Goal: Information Seeking & Learning: Learn about a topic

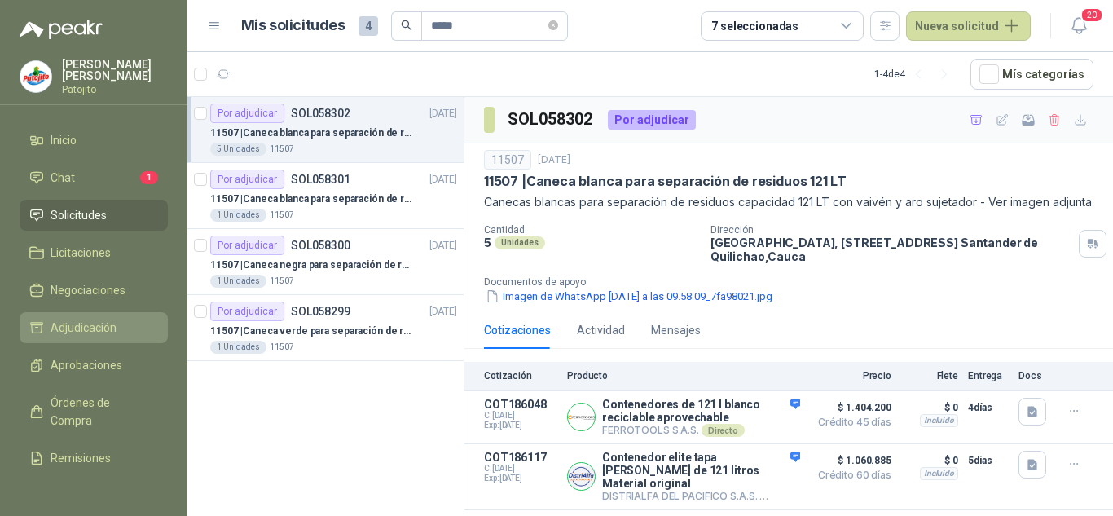
scroll to position [257, 0]
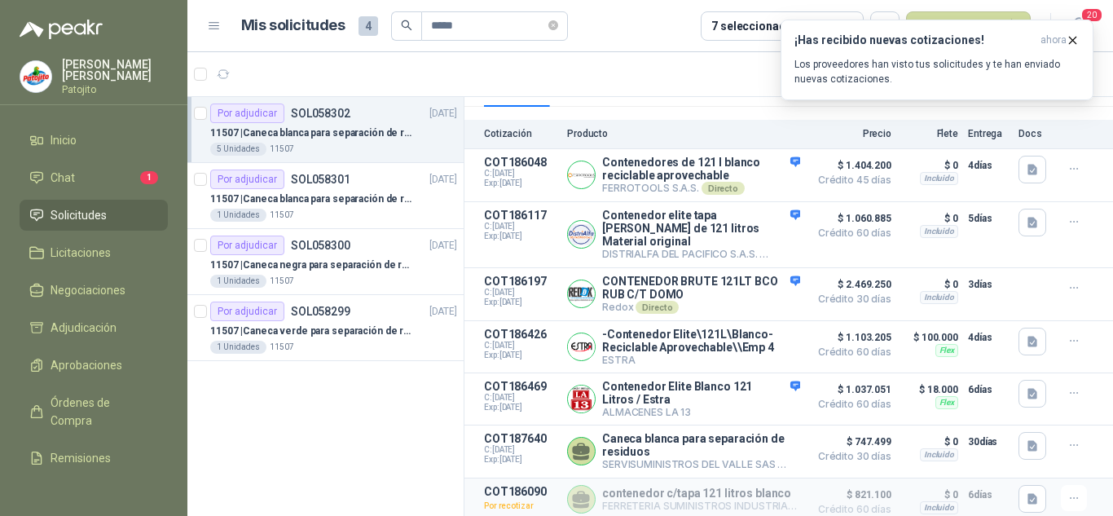
click at [345, 122] on div "Por adjudicar SOL058302" at bounding box center [280, 113] width 140 height 20
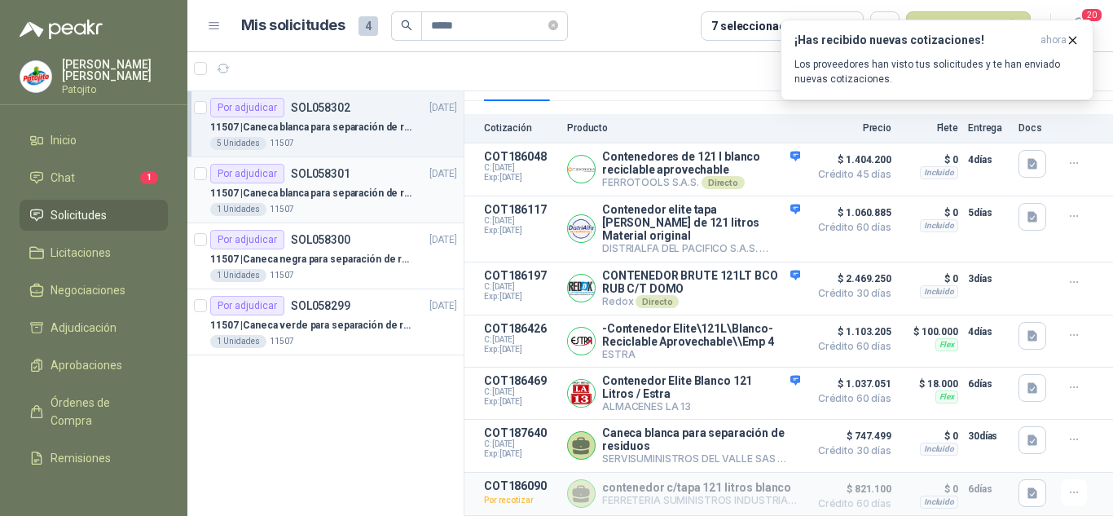
click at [332, 170] on p "SOL058301" at bounding box center [320, 173] width 59 height 11
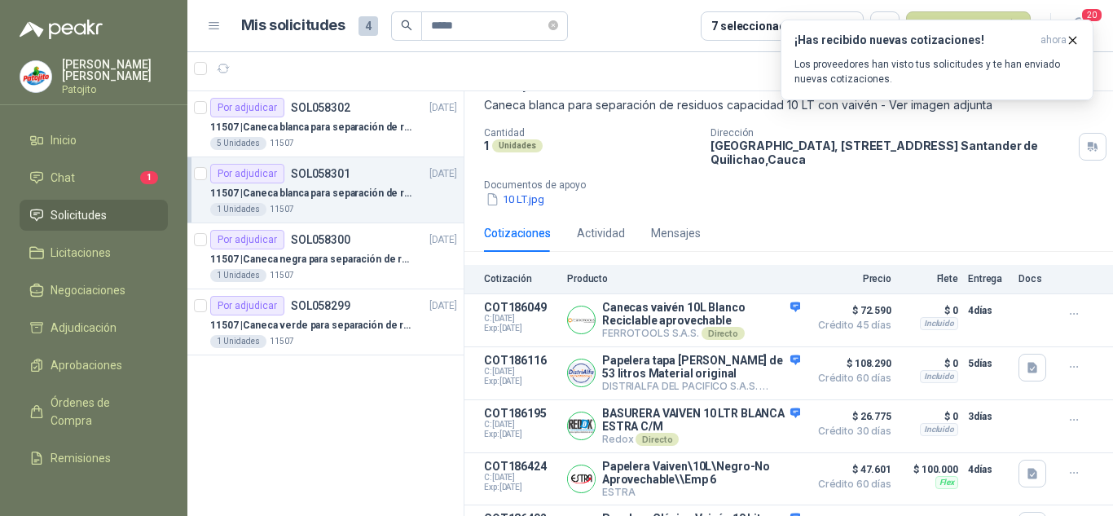
scroll to position [185, 0]
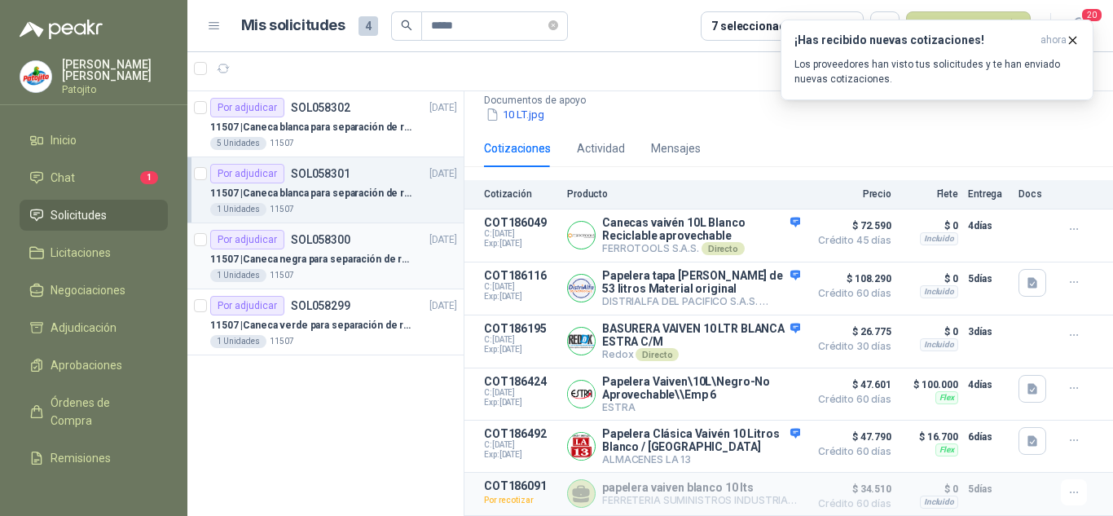
click at [327, 261] on p "11507 | Caneca negra para separación de residuo 55 LT" at bounding box center [311, 259] width 203 height 15
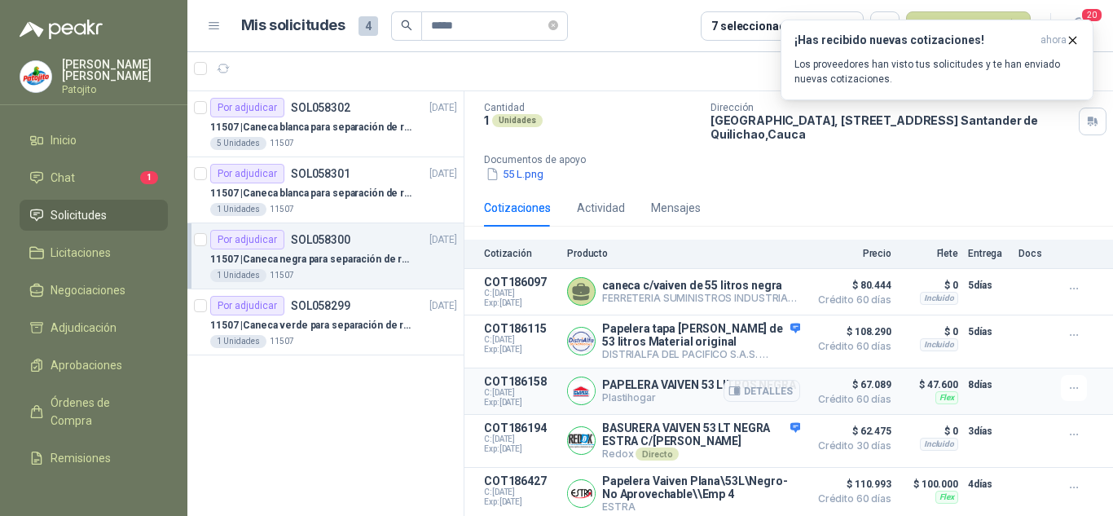
scroll to position [187, 0]
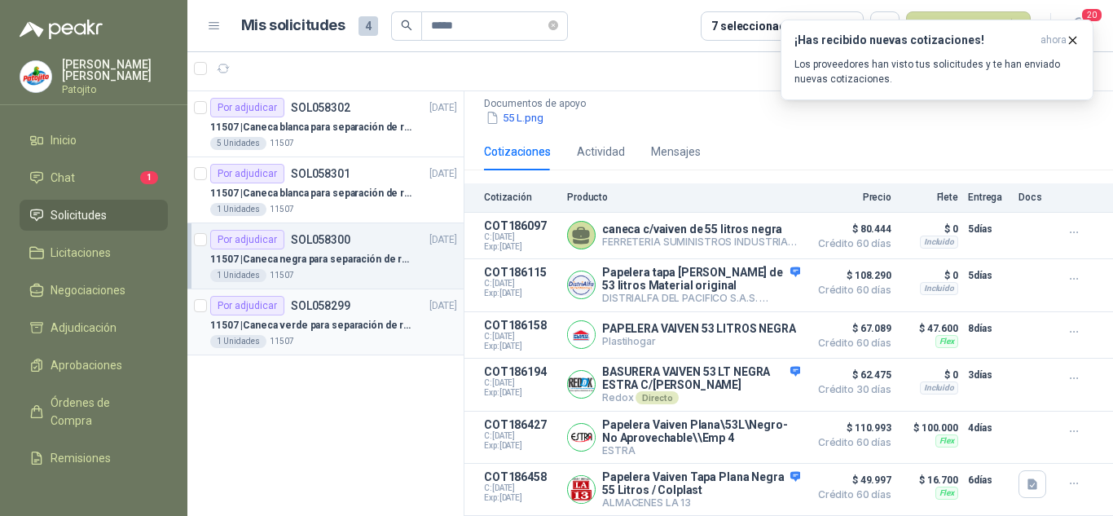
click at [363, 318] on p "11507 | Caneca verde para separación de residuo 55 LT" at bounding box center [311, 325] width 203 height 15
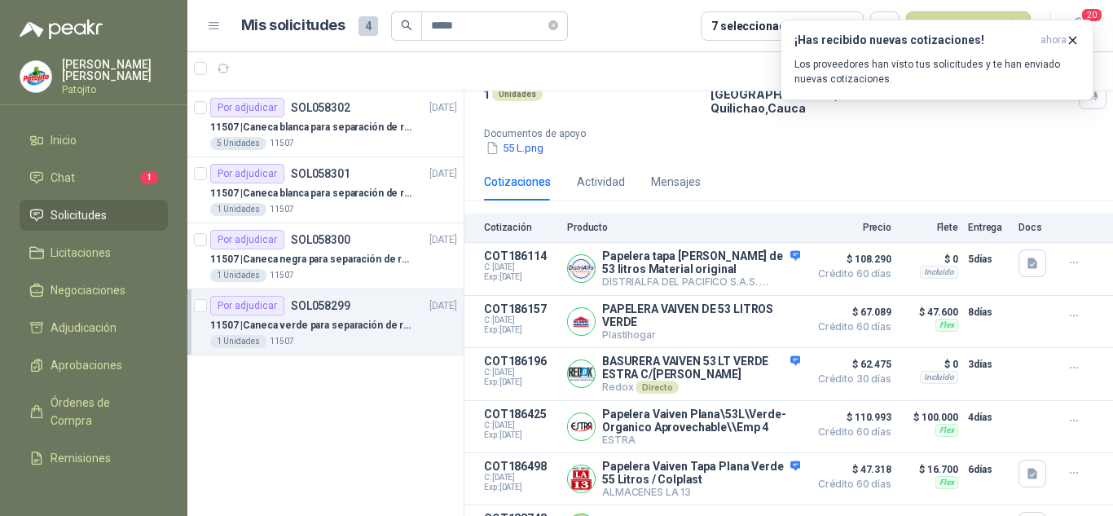
scroll to position [231, 0]
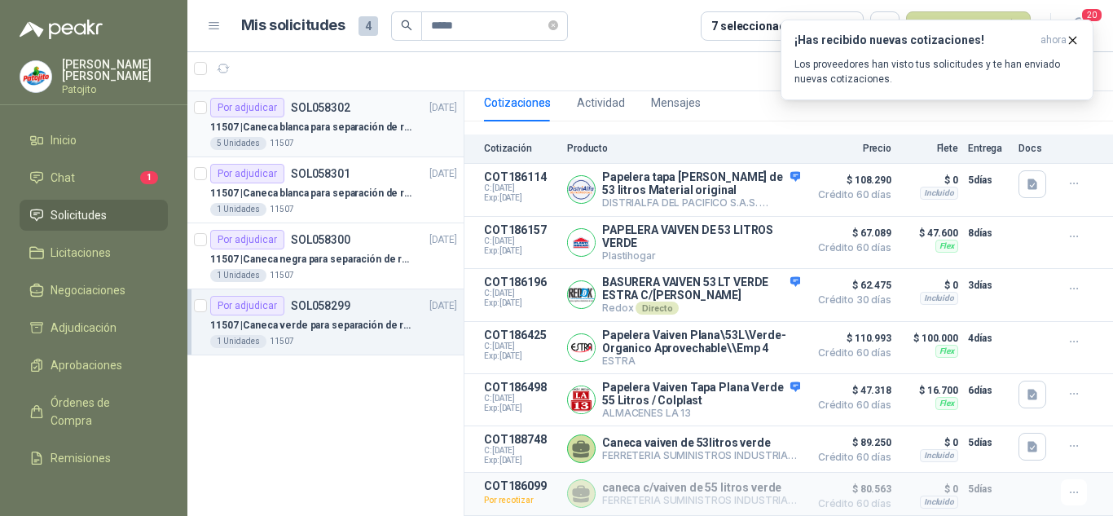
click at [332, 141] on div "5 Unidades 11507" at bounding box center [333, 143] width 247 height 13
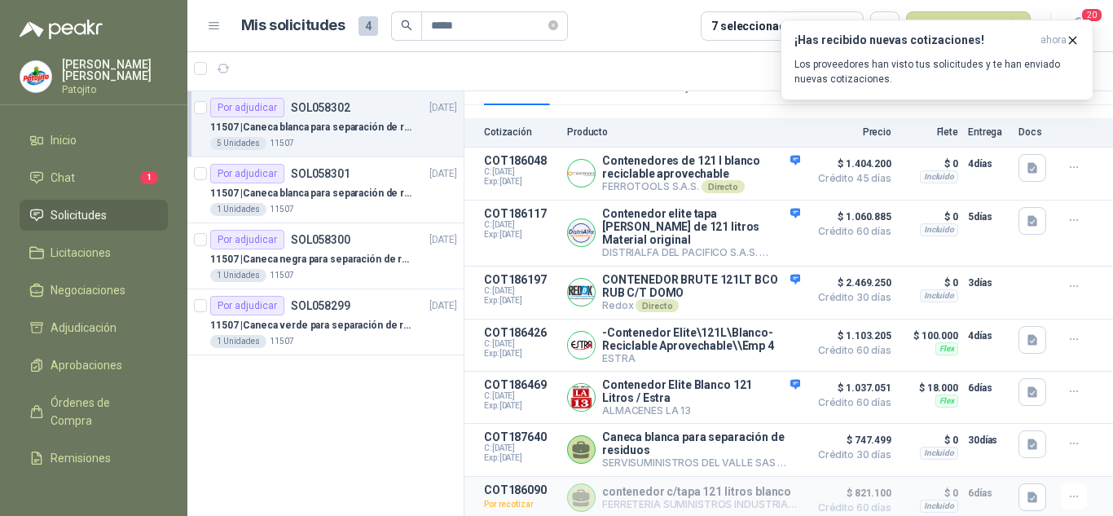
scroll to position [257, 0]
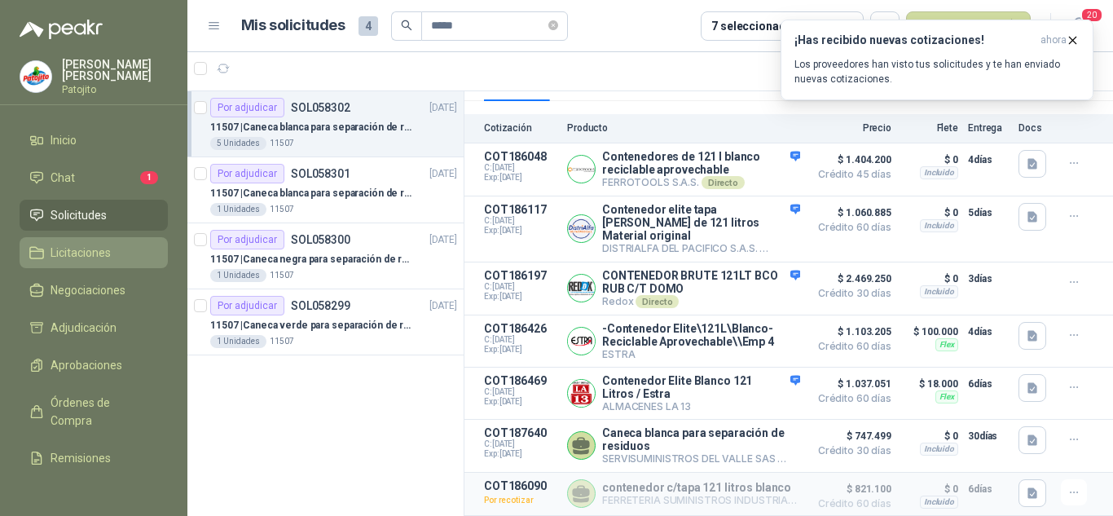
click at [47, 254] on li "Licitaciones" at bounding box center [93, 253] width 129 height 18
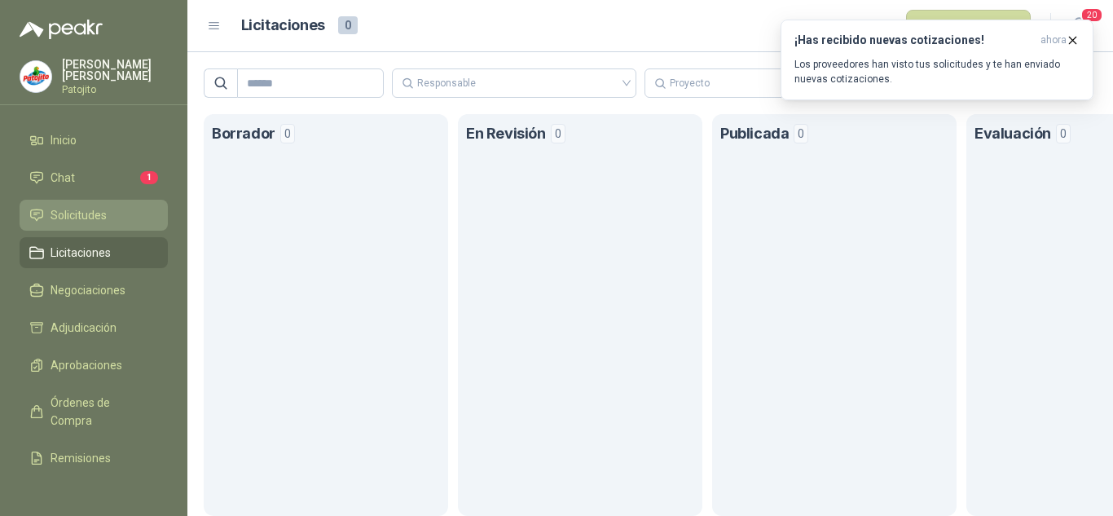
click at [85, 206] on span "Solicitudes" at bounding box center [79, 215] width 56 height 18
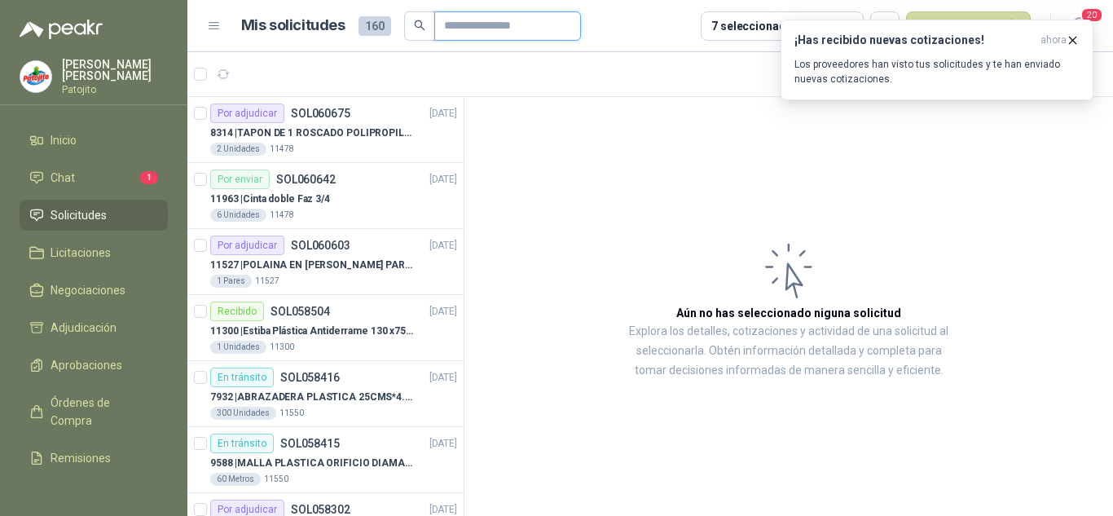
click at [503, 25] on input "text" at bounding box center [501, 26] width 114 height 28
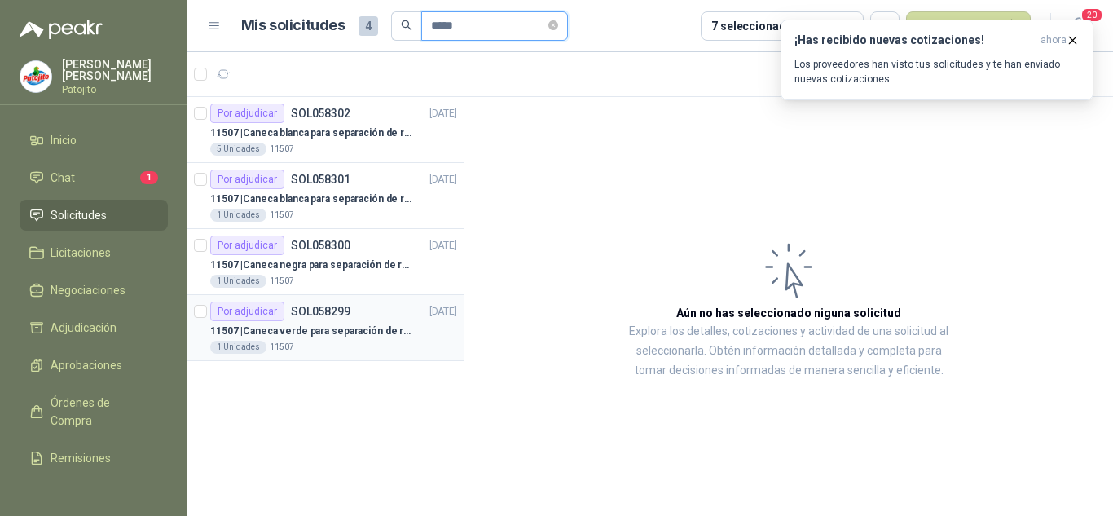
type input "*****"
click at [339, 317] on p "SOL058299" at bounding box center [320, 310] width 59 height 11
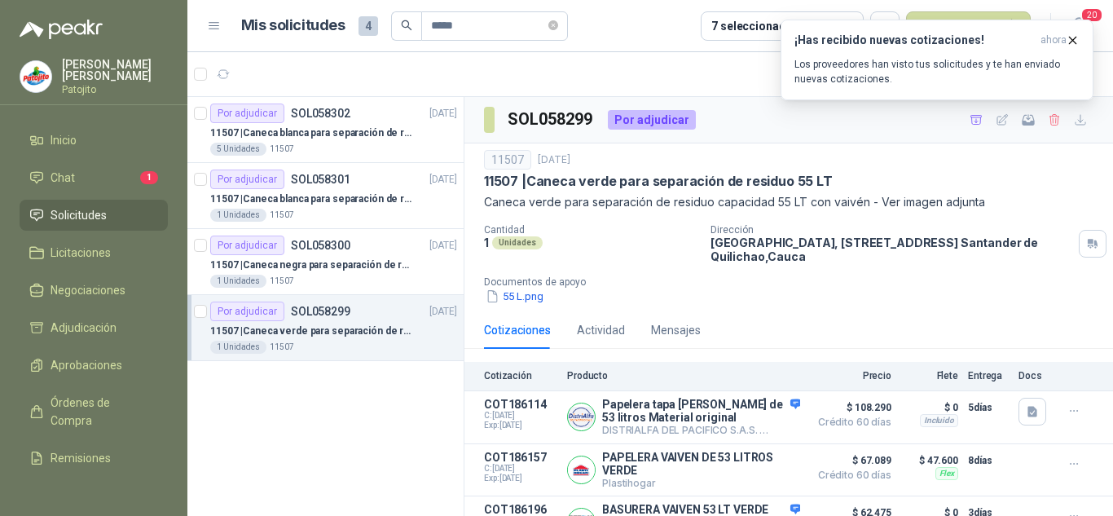
scroll to position [231, 0]
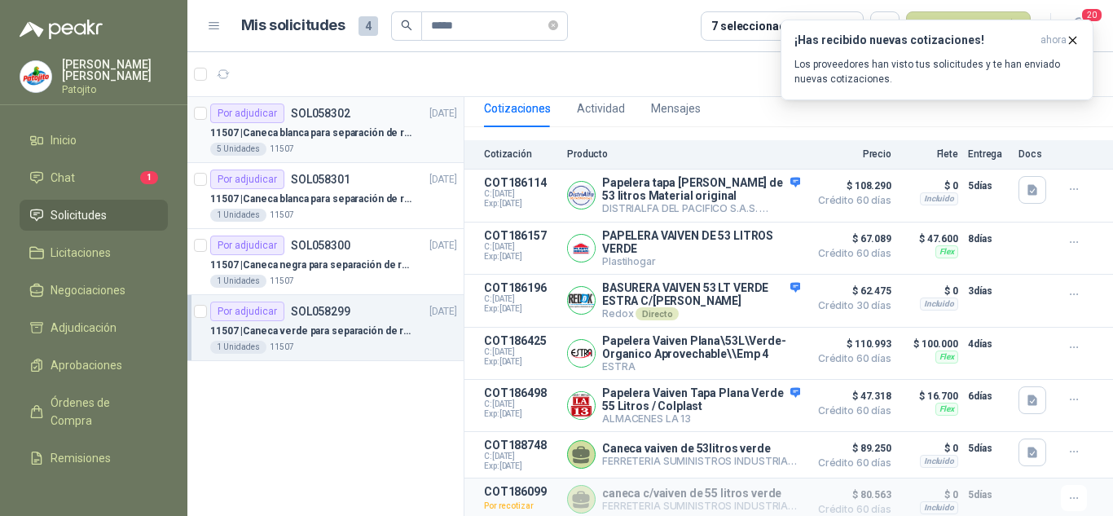
click at [318, 128] on p "11507 | Caneca blanca para separación de residuos 121 LT" at bounding box center [311, 132] width 203 height 15
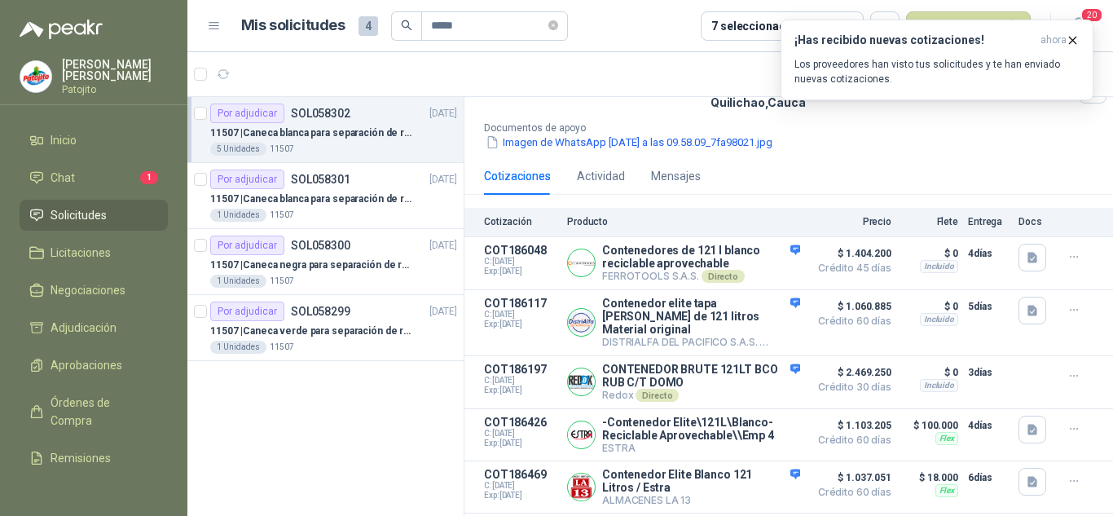
scroll to position [257, 0]
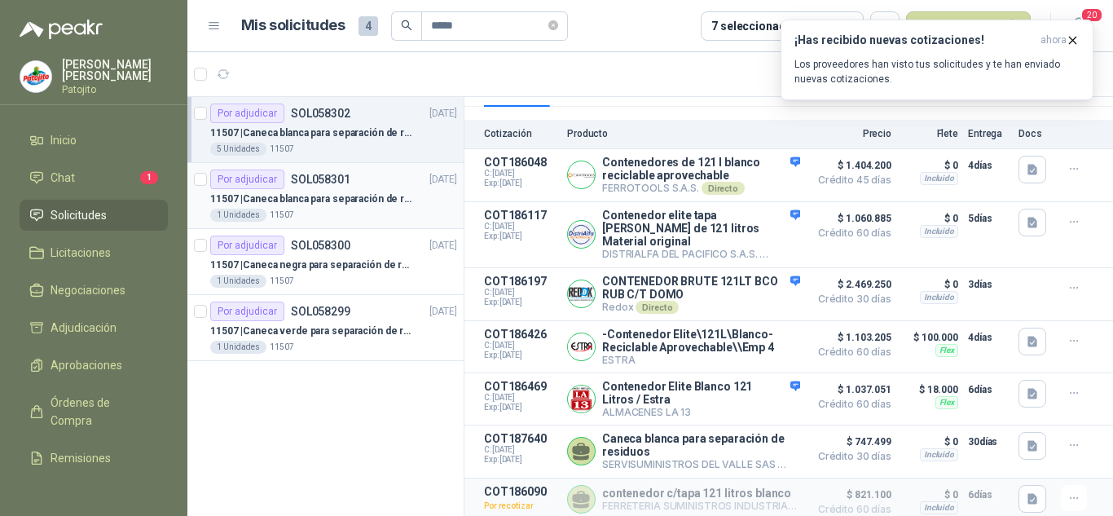
drag, startPoint x: 319, startPoint y: 197, endPoint x: 338, endPoint y: 201, distance: 19.2
click at [319, 196] on p "11507 | Caneca blanca para separación de residuos 10 LT" at bounding box center [311, 198] width 203 height 15
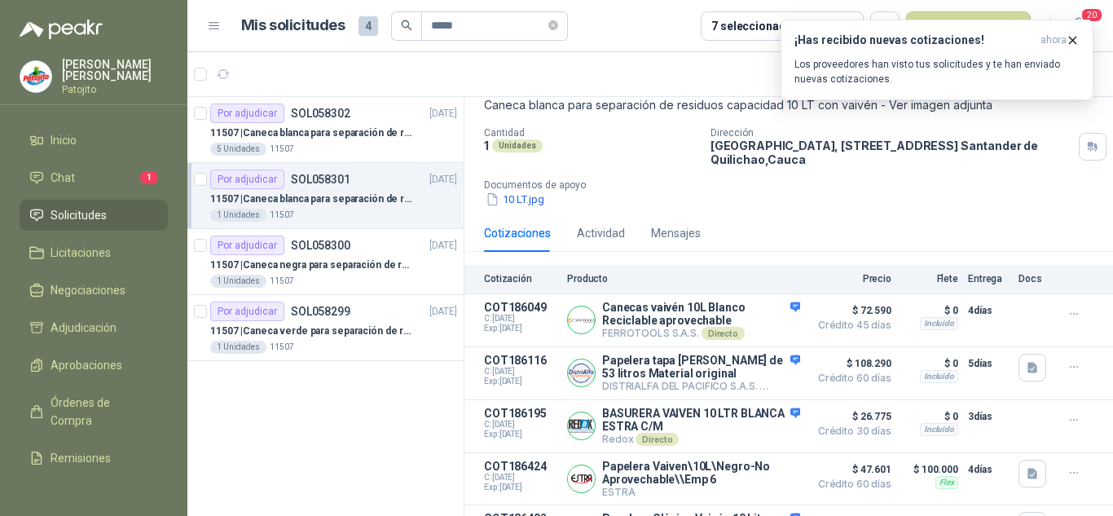
scroll to position [185, 0]
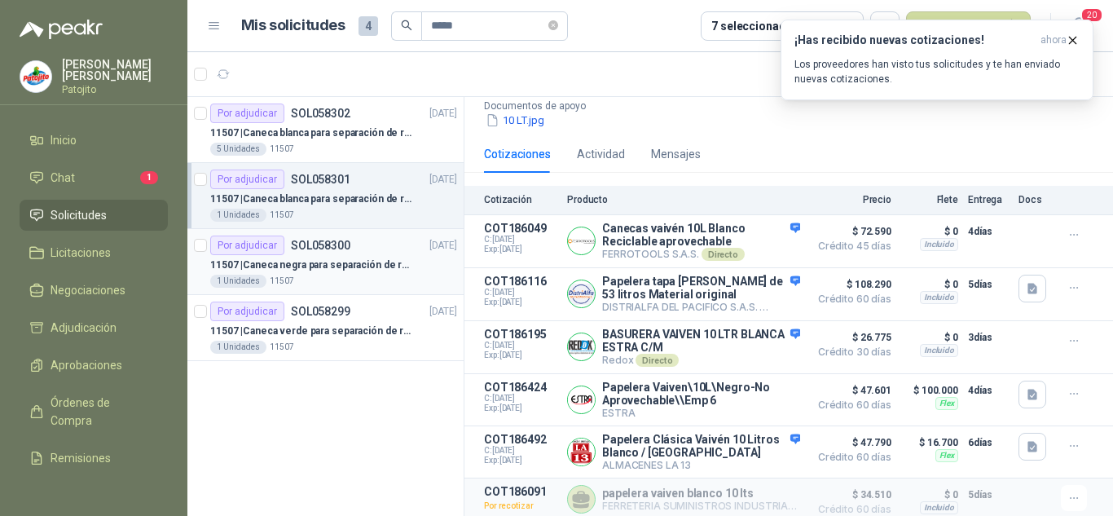
click at [354, 257] on p "11507 | Caneca negra para separación de residuo 55 LT" at bounding box center [311, 264] width 203 height 15
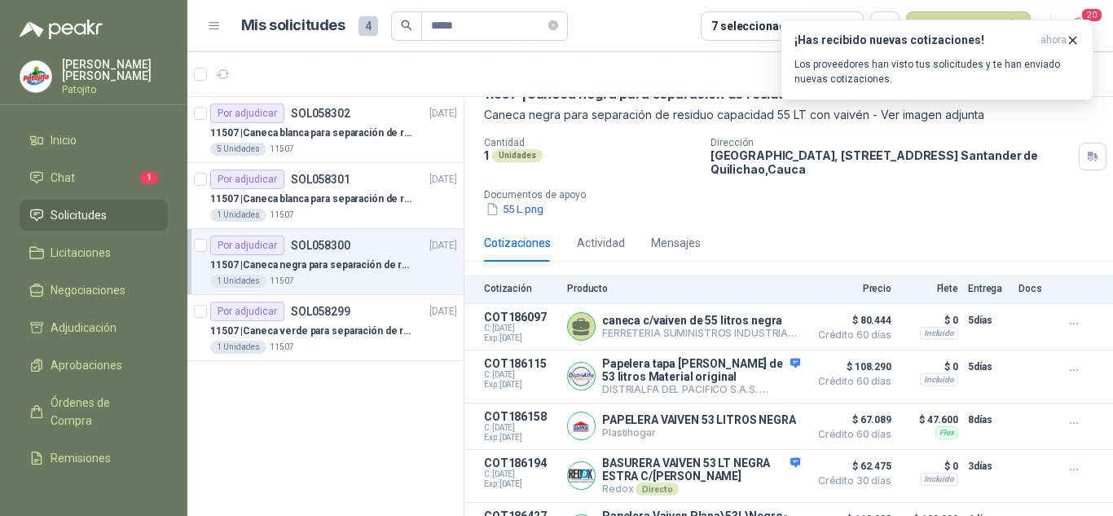
scroll to position [187, 0]
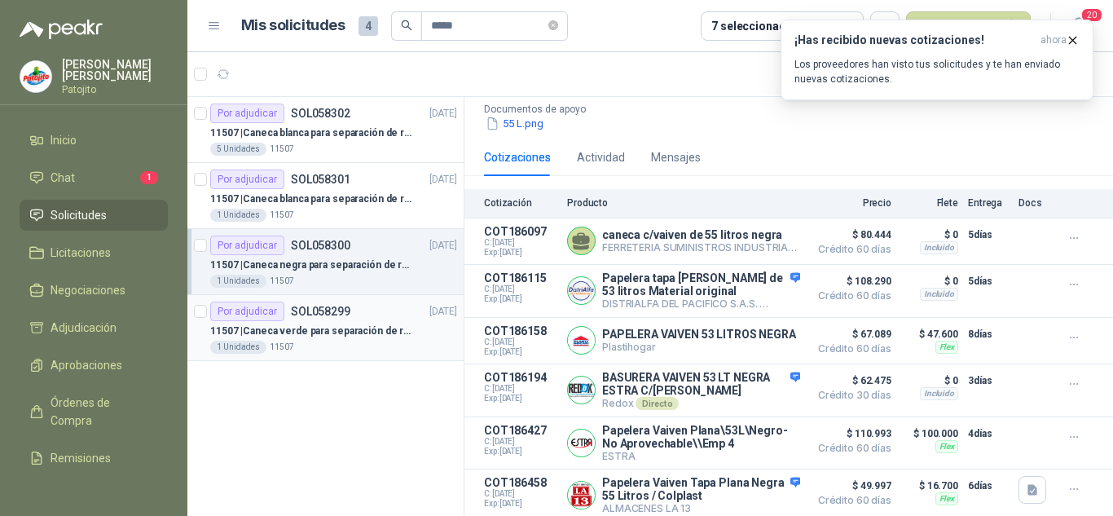
click at [322, 317] on p "SOL058299" at bounding box center [320, 310] width 59 height 11
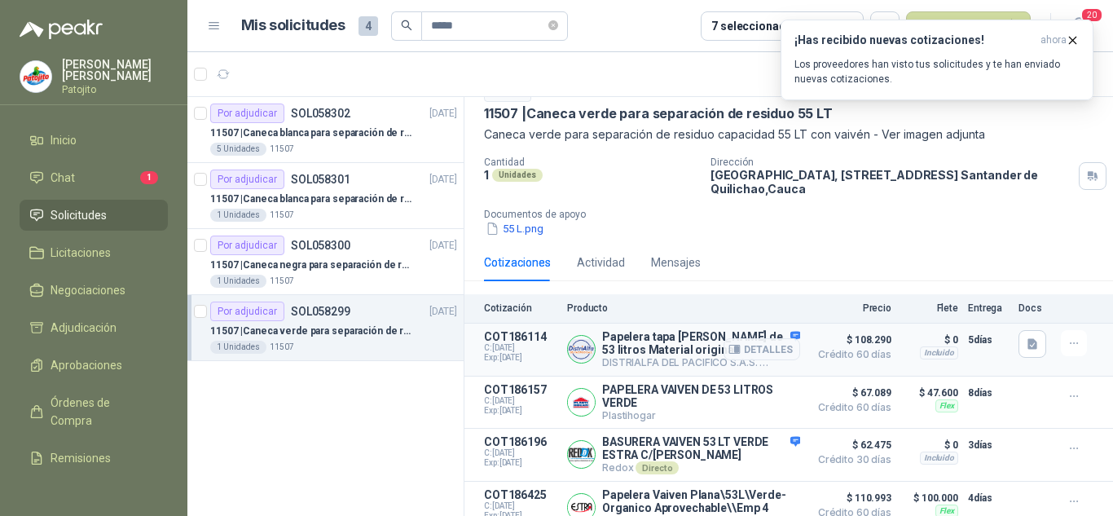
scroll to position [231, 0]
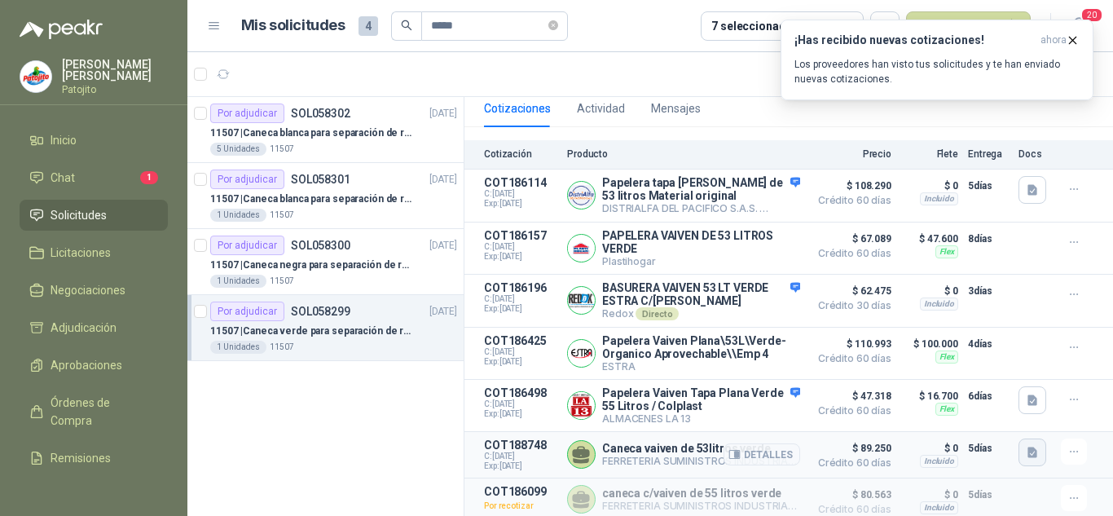
click at [1026, 453] on icon "button" at bounding box center [1033, 453] width 14 height 14
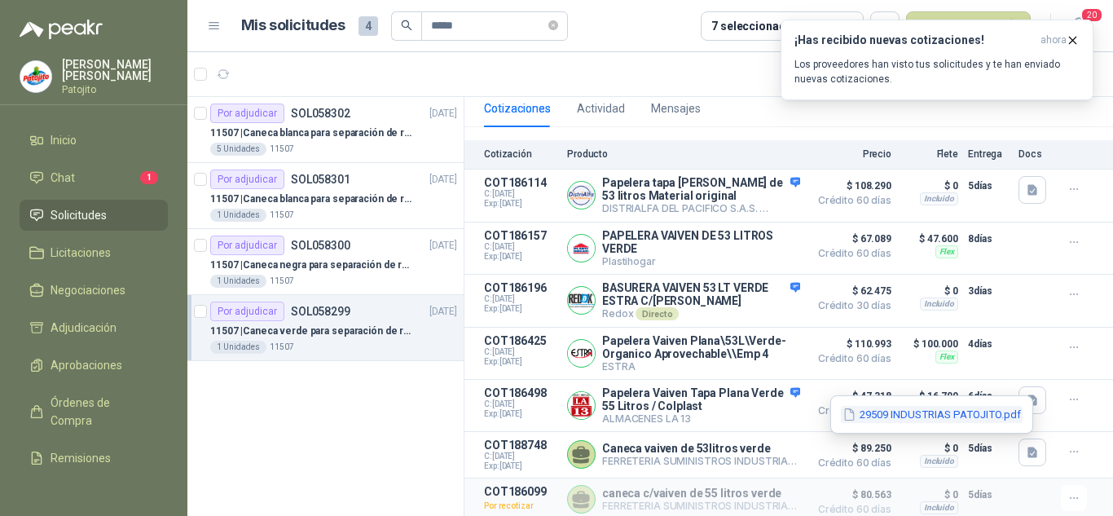
click at [881, 411] on button "29509 INDUSTRIAS PATOJITO.pdf" at bounding box center [932, 414] width 182 height 17
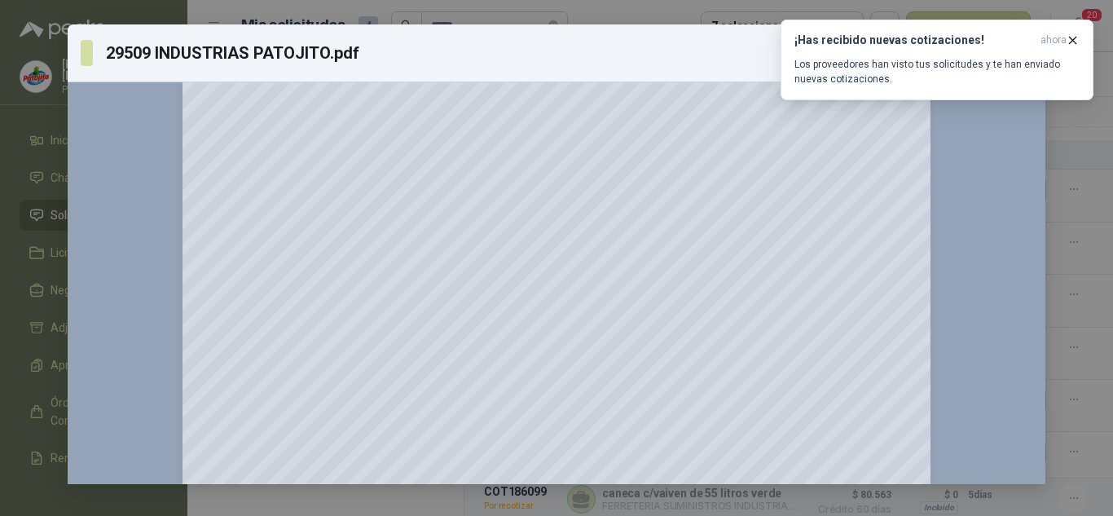
scroll to position [0, 0]
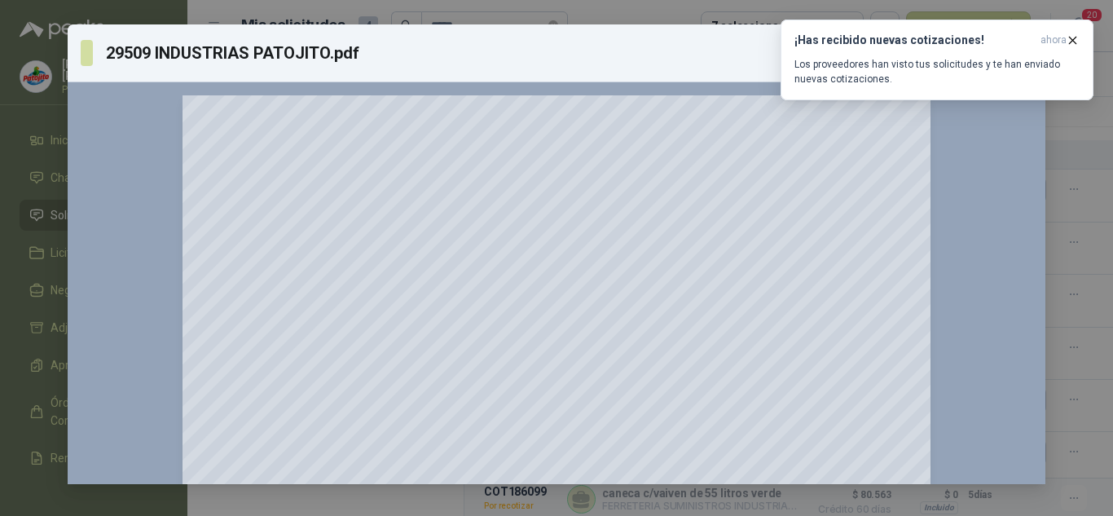
drag, startPoint x: 17, startPoint y: 108, endPoint x: 303, endPoint y: 161, distance: 290.8
click at [18, 109] on div "29509 INDUSTRIAS PATOJITO.pdf Descargar 150 %" at bounding box center [556, 258] width 1113 height 516
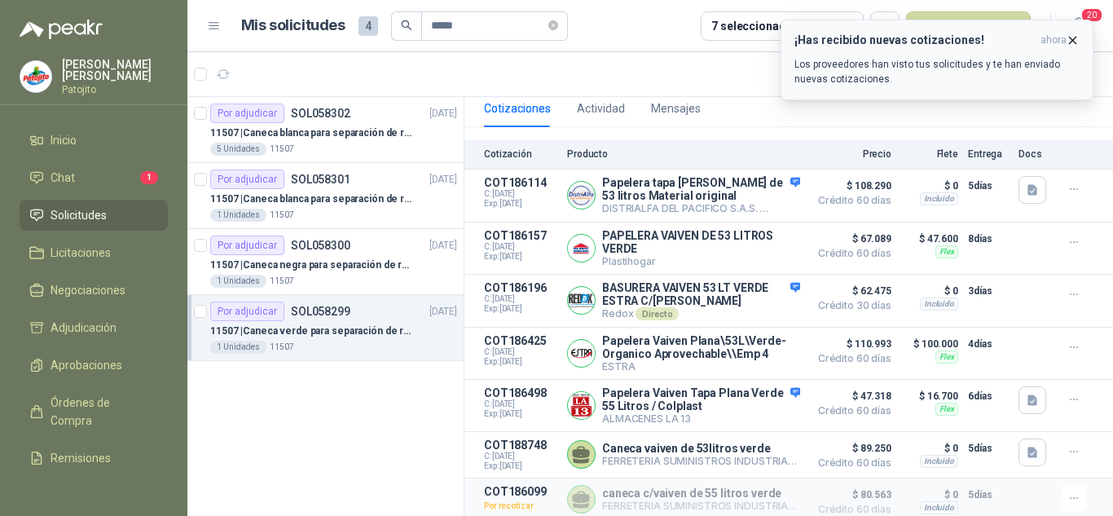
click at [1070, 33] on button "¡Has recibido nuevas cotizaciones! ahora Los proveedores han visto tus solicitu…" at bounding box center [936, 60] width 313 height 81
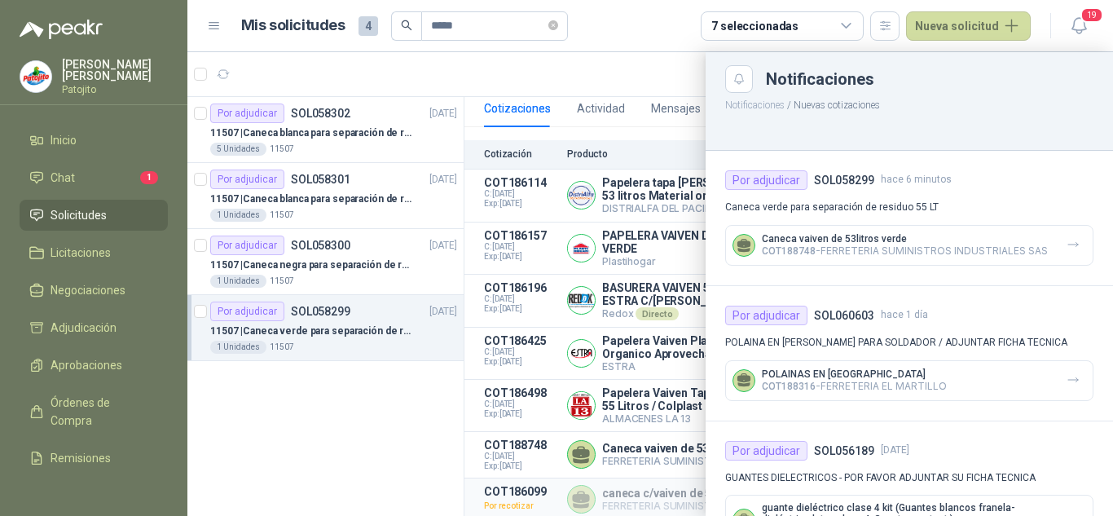
click at [566, 51] on header "Mis solicitudes 4 ***** 7 seleccionadas Nueva solicitud 19" at bounding box center [649, 26] width 925 height 52
click at [294, 424] on div at bounding box center [649, 283] width 925 height 463
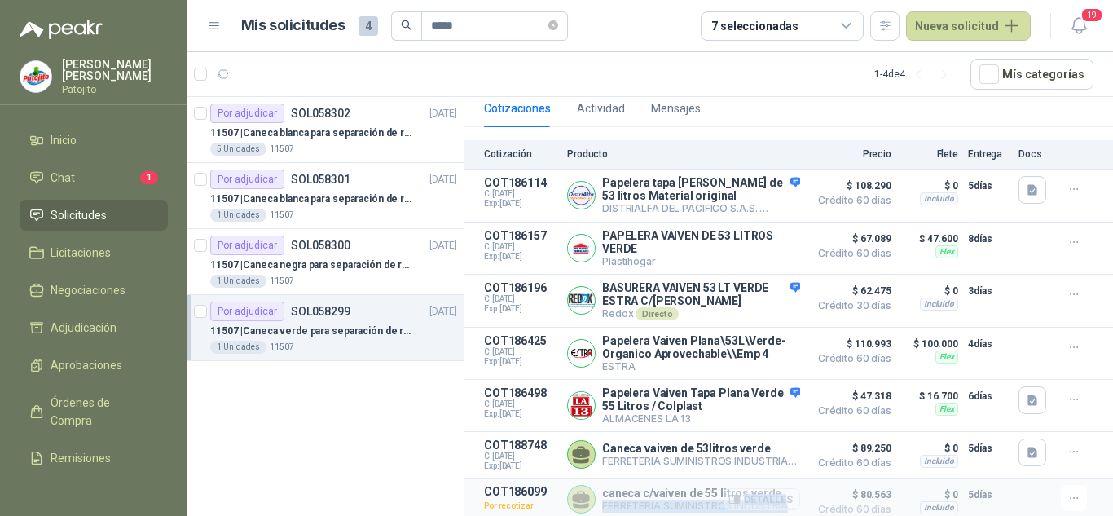
drag, startPoint x: 604, startPoint y: 504, endPoint x: 775, endPoint y: 508, distance: 171.1
click at [775, 508] on div "caneca c/vaiven de 55 litros verde FERRETERIA SUMINISTROS INDUSTRIALES SAS Dire…" at bounding box center [701, 499] width 198 height 26
copy div "FERRETERIA SUMINISTROS INDUSTRIALES SAS Directo Detalle"
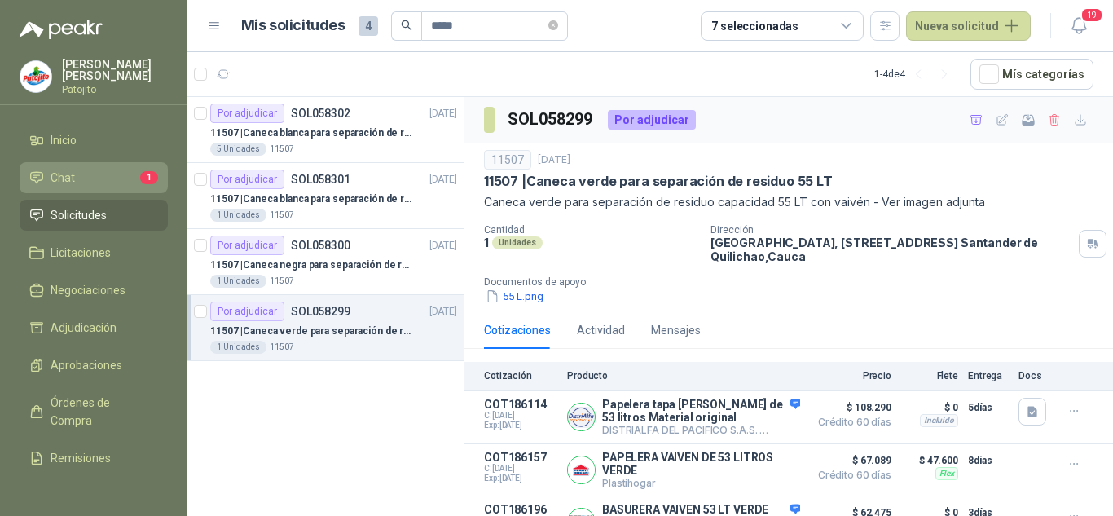
click at [108, 182] on li "Chat 1" at bounding box center [93, 178] width 129 height 18
